Goal: Task Accomplishment & Management: Manage account settings

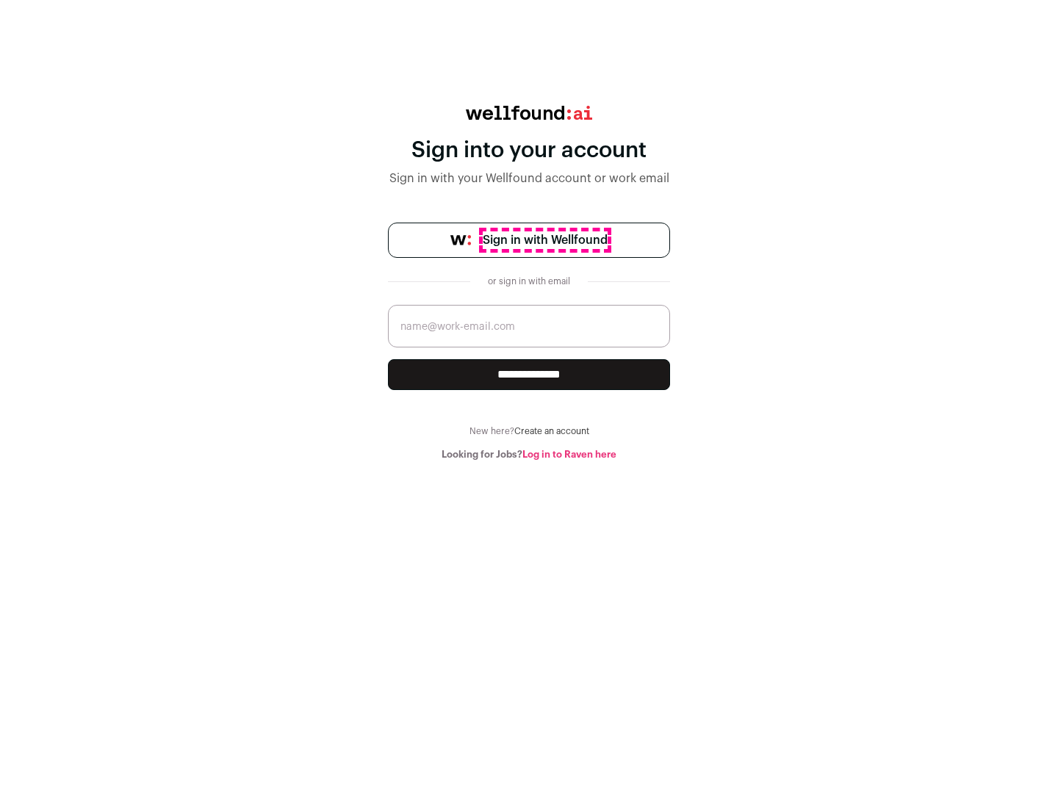
click at [544, 240] on span "Sign in with Wellfound" at bounding box center [545, 240] width 125 height 18
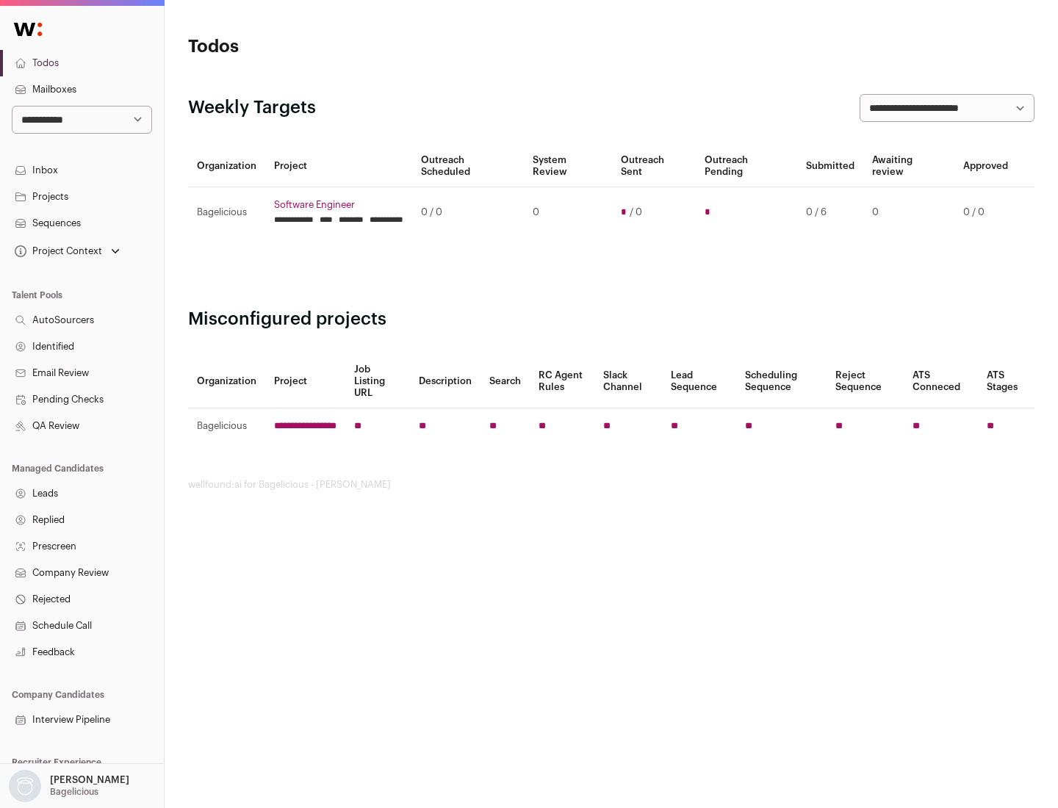
click at [82, 196] on link "Projects" at bounding box center [82, 197] width 164 height 26
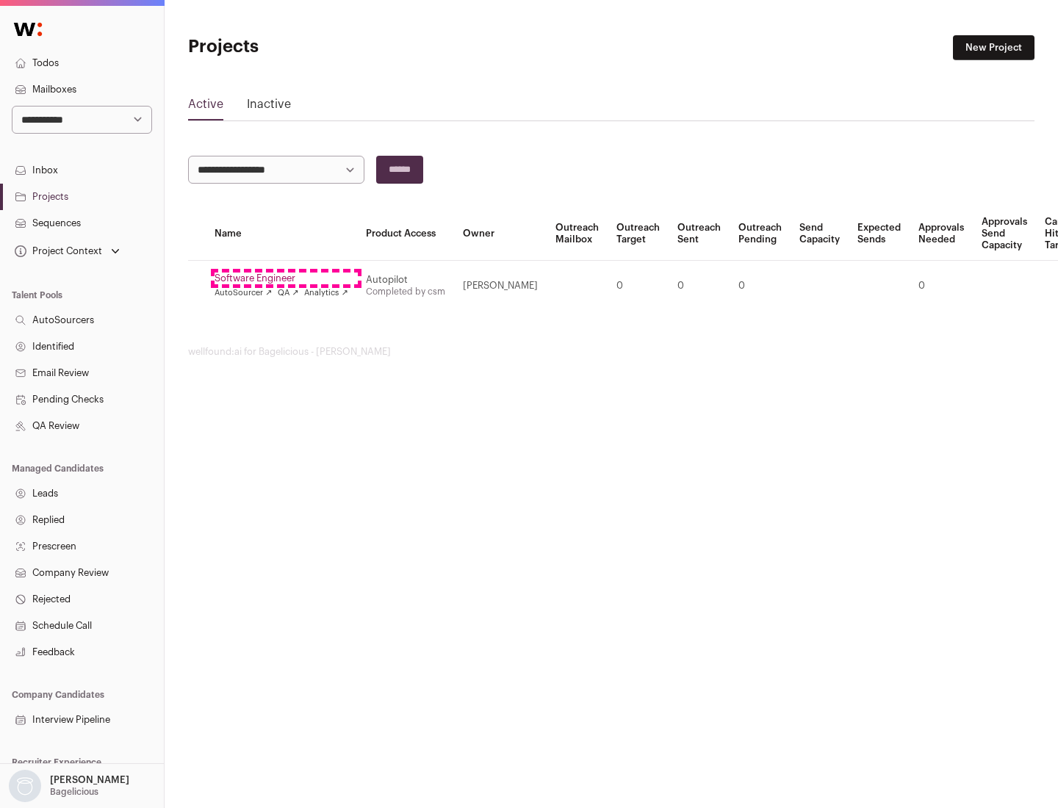
click at [286, 278] on link "Software Engineer" at bounding box center [282, 279] width 134 height 12
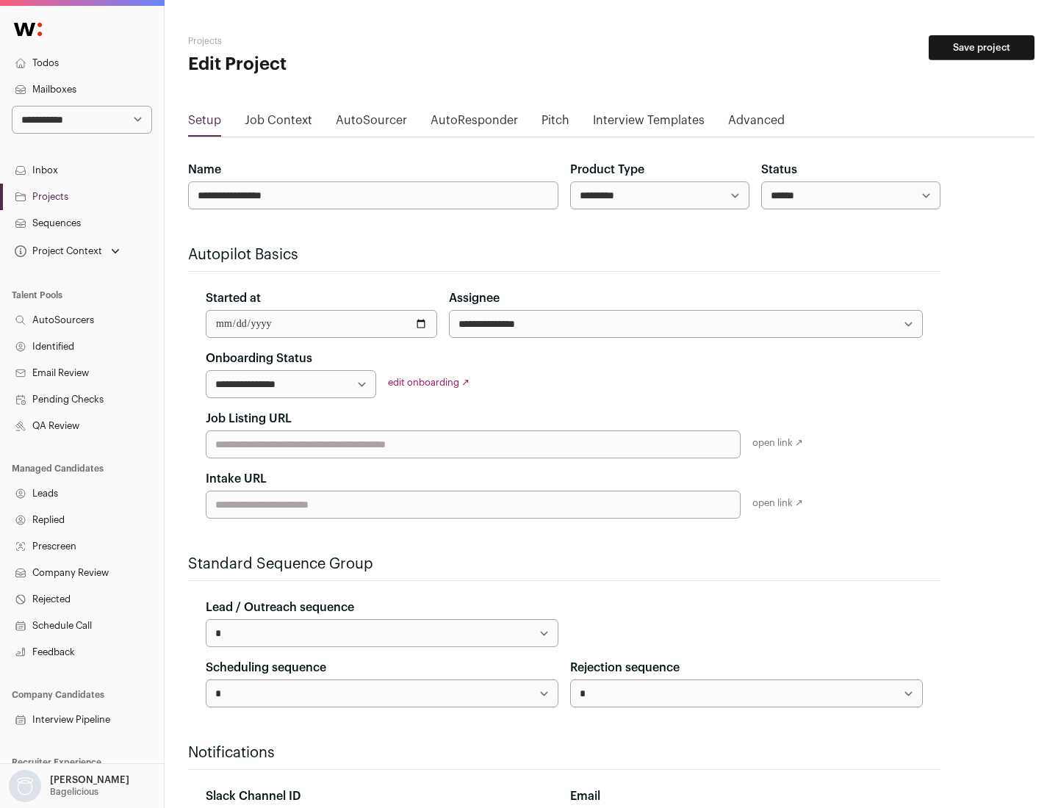
click at [982, 48] on button "Save project" at bounding box center [982, 47] width 106 height 25
